Goal: Find specific page/section: Find specific page/section

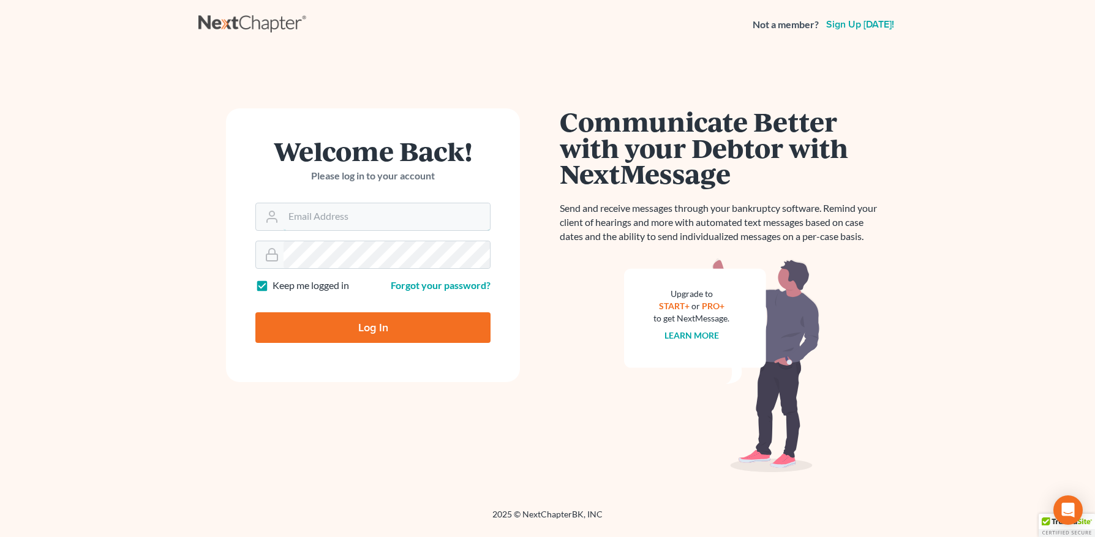
type input "[PERSON_NAME][EMAIL_ADDRESS][DOMAIN_NAME]"
click at [383, 306] on div "Log In" at bounding box center [372, 323] width 235 height 40
click at [370, 334] on input "Log In" at bounding box center [372, 327] width 235 height 31
type input "Thinking..."
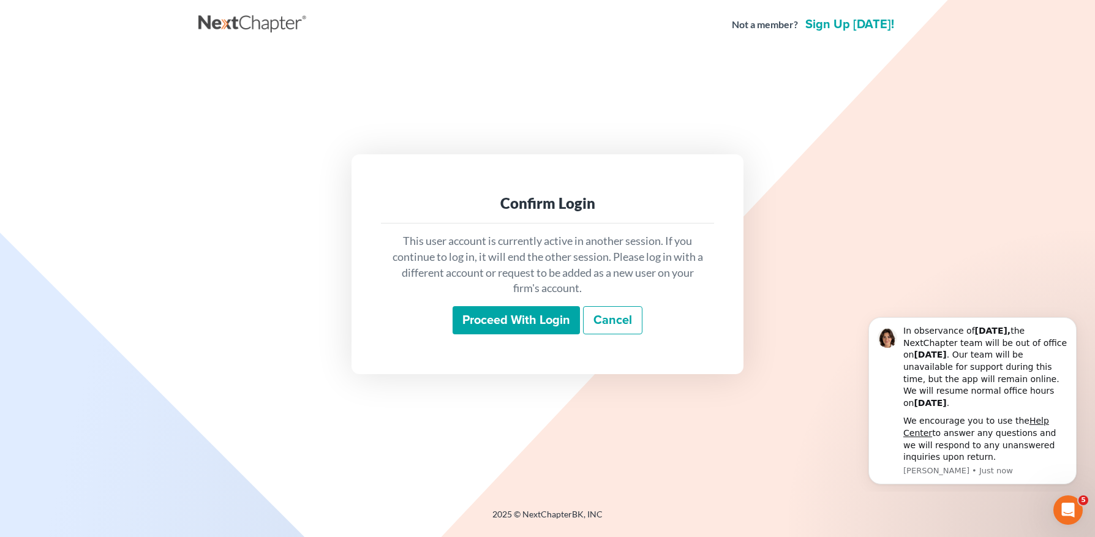
click at [511, 320] on input "Proceed with login" at bounding box center [516, 320] width 127 height 28
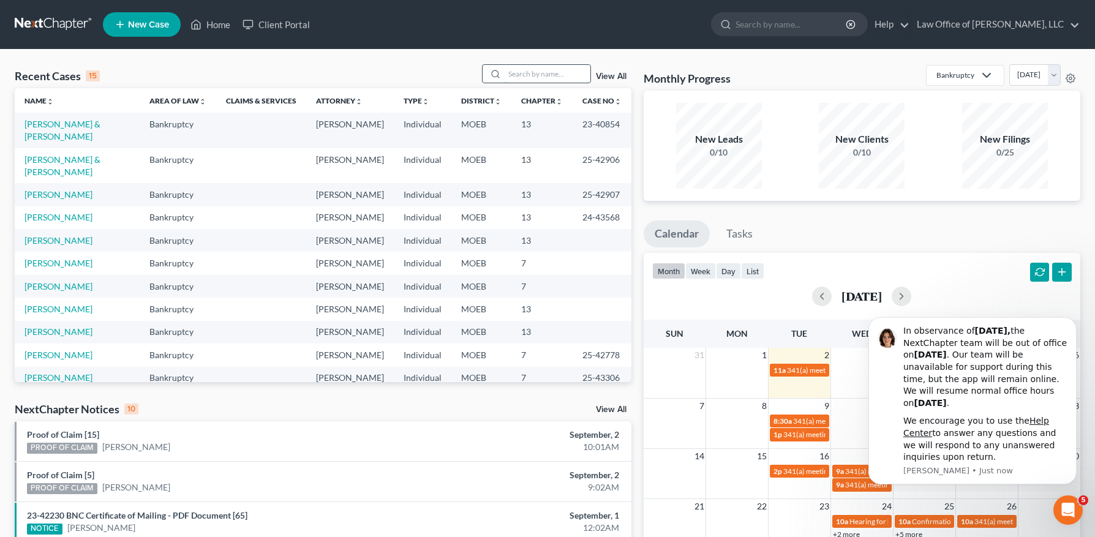
click at [528, 72] on input "search" at bounding box center [548, 74] width 86 height 18
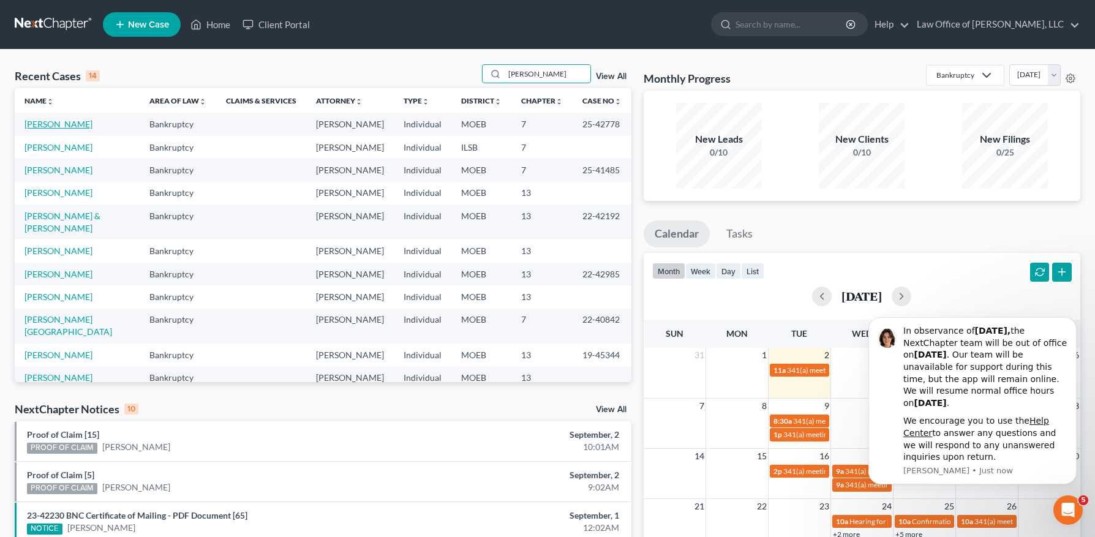
type input "[PERSON_NAME]"
click at [62, 124] on link "[PERSON_NAME]" at bounding box center [58, 124] width 68 height 10
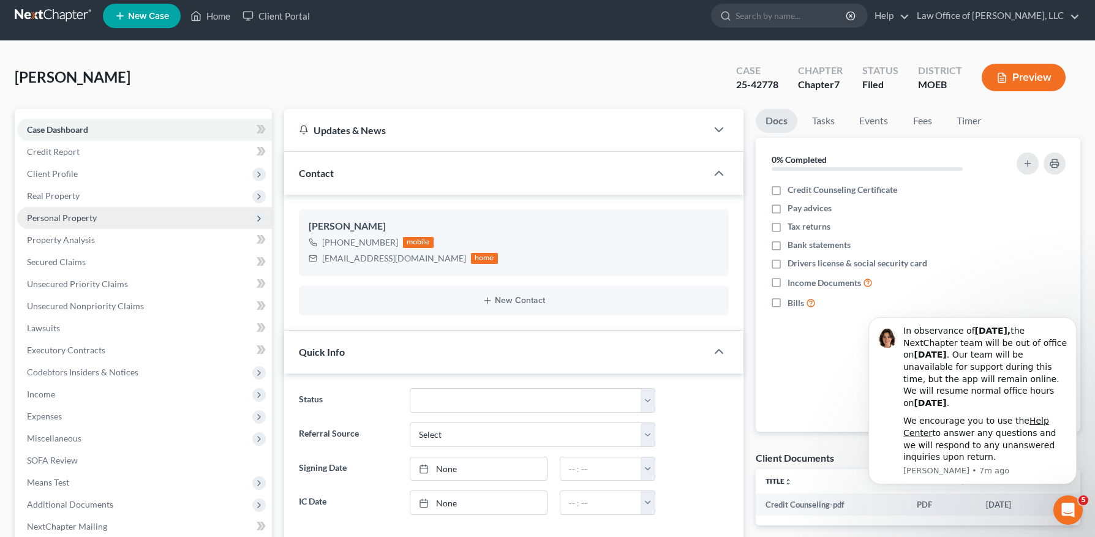
scroll to position [231, 0]
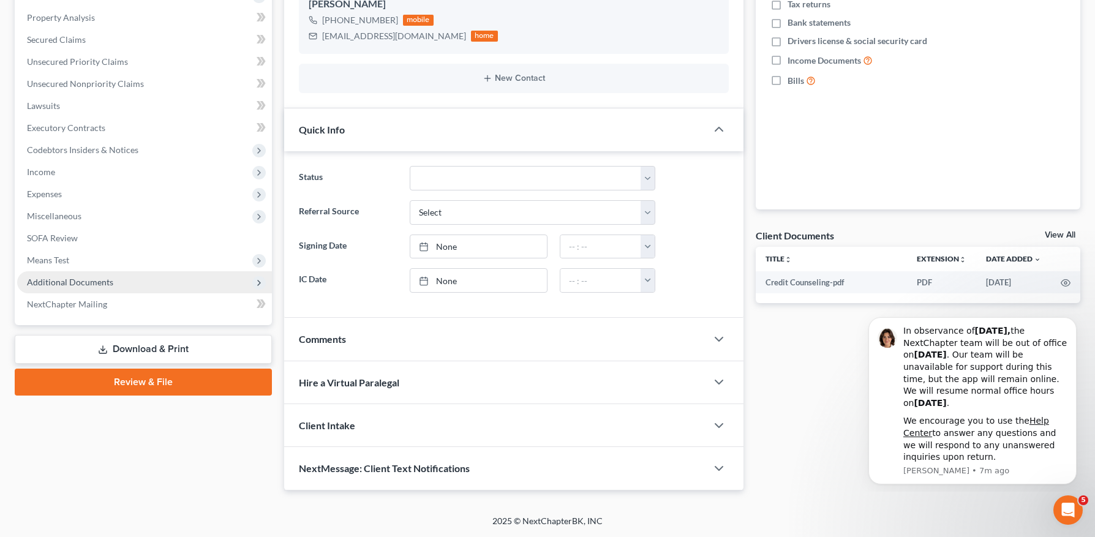
click at [86, 277] on span "Additional Documents" at bounding box center [70, 282] width 86 height 10
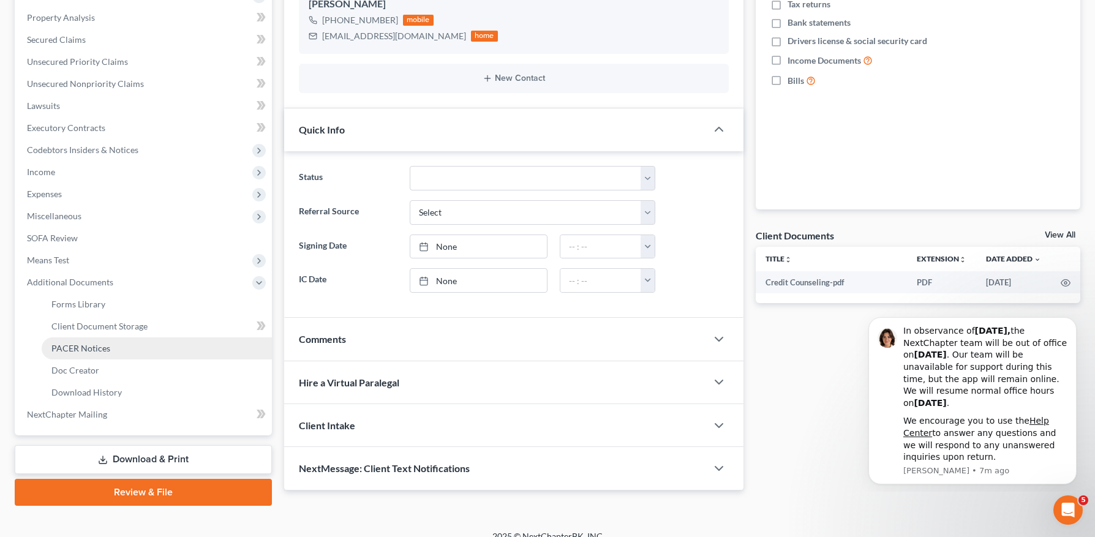
click at [110, 339] on link "PACER Notices" at bounding box center [157, 348] width 230 height 22
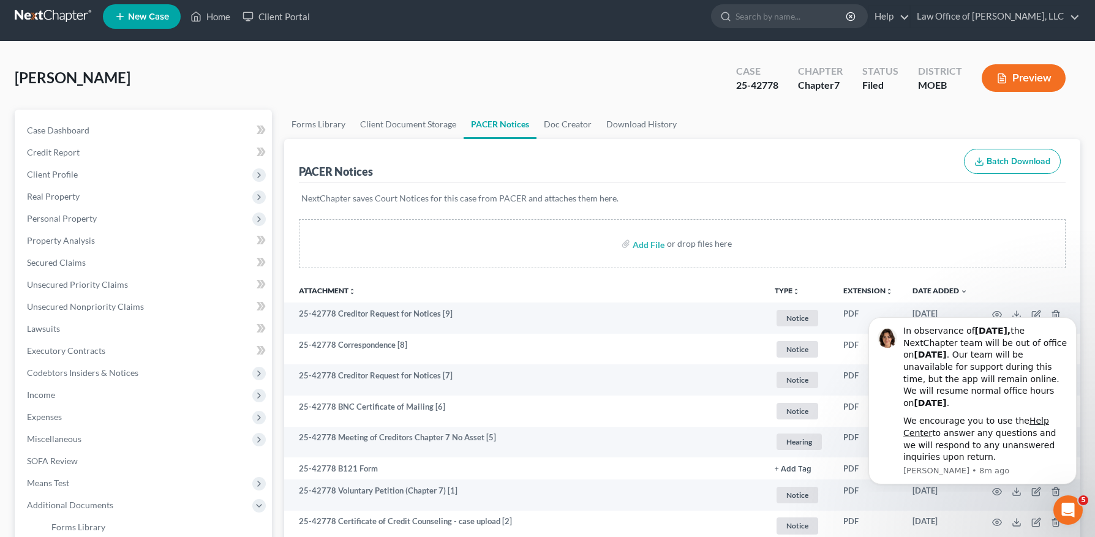
scroll to position [246, 0]
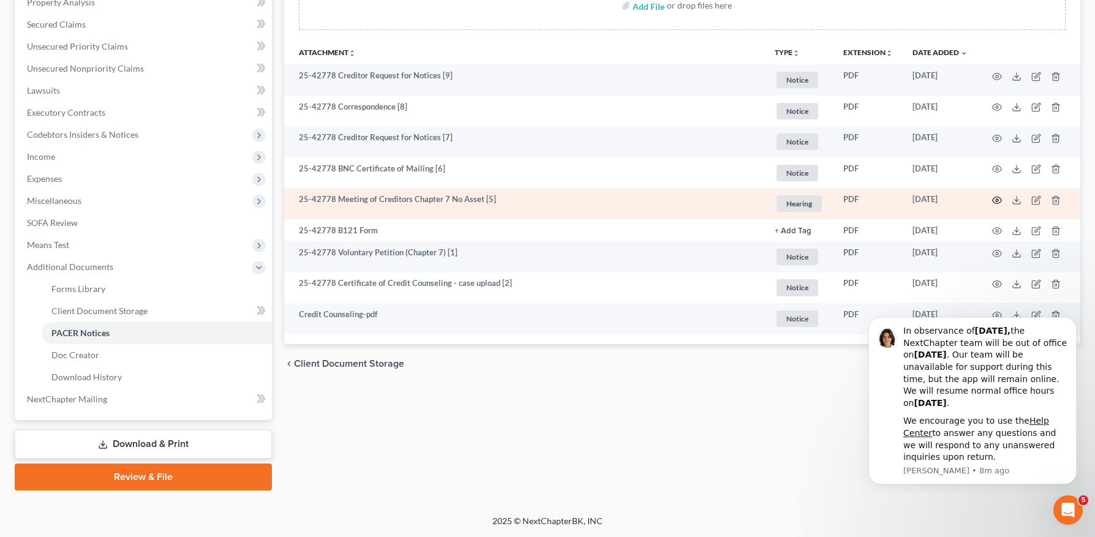
click at [998, 196] on icon "button" at bounding box center [997, 200] width 10 height 10
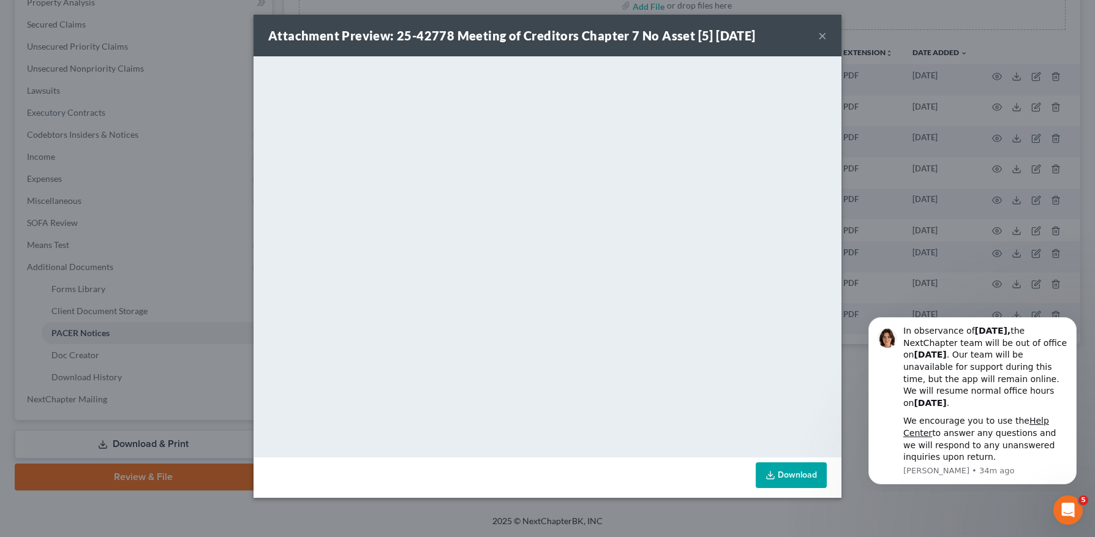
drag, startPoint x: 820, startPoint y: 36, endPoint x: 821, endPoint y: 46, distance: 9.8
click at [820, 36] on button "×" at bounding box center [822, 35] width 9 height 15
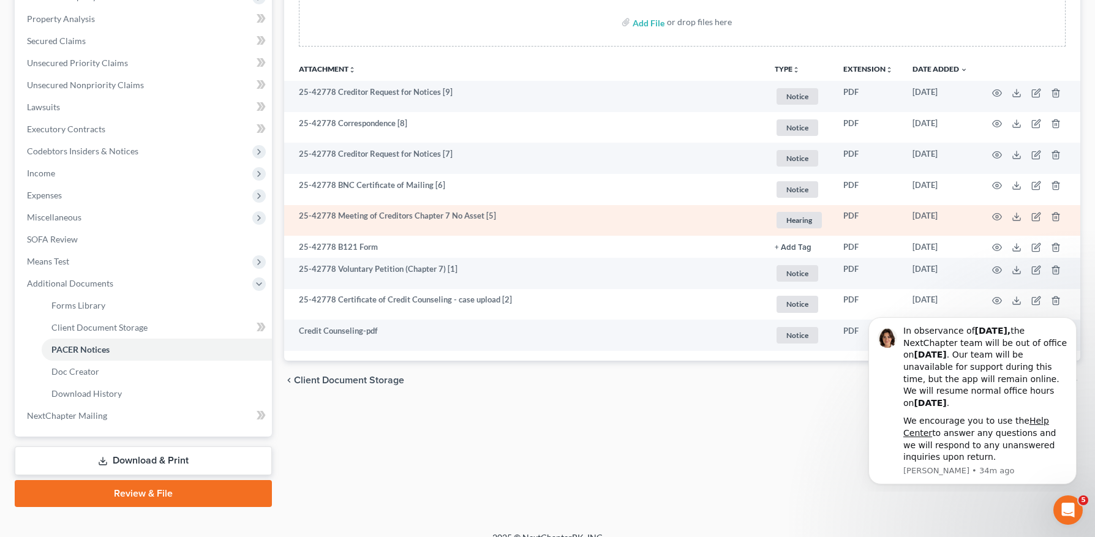
scroll to position [222, 0]
